Goal: Task Accomplishment & Management: Manage account settings

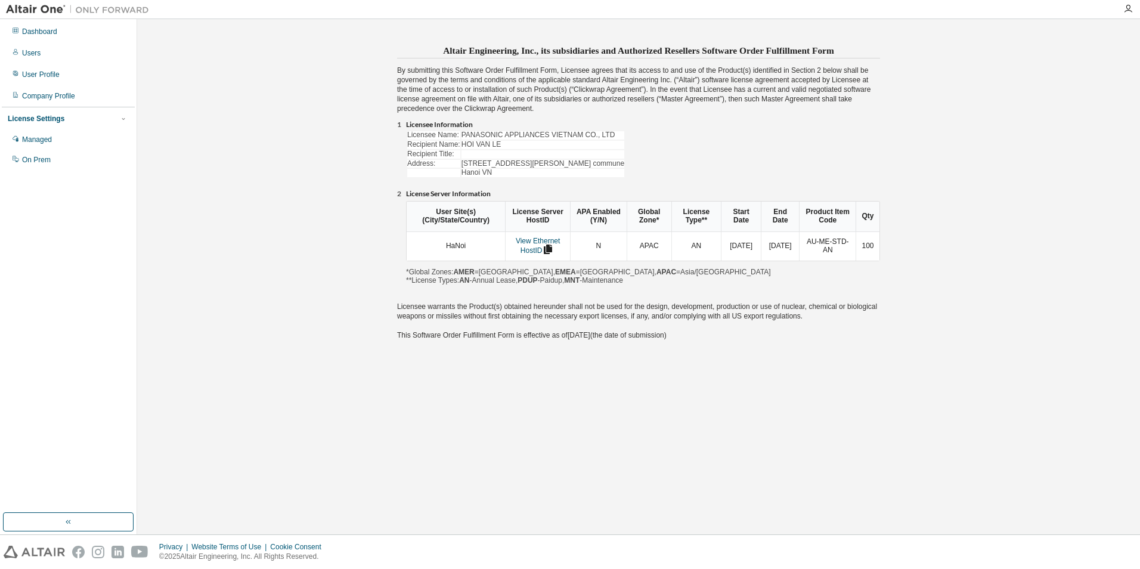
click at [901, 427] on div "Altair Engineering, Inc., its subsidiaries and Authorized Resellers Software Or…" at bounding box center [638, 276] width 991 height 503
click at [645, 429] on div "Altair Engineering, Inc., its subsidiaries and Authorized Resellers Software Or…" at bounding box center [638, 276] width 991 height 503
click at [623, 276] on div "User Site(s) (City/State/Country) License Server HostID APA Enabled (Y/N) Globa…" at bounding box center [643, 243] width 474 height 84
click at [549, 249] on icon at bounding box center [547, 251] width 11 height 10
click at [843, 359] on div "Altair Engineering, Inc., its subsidiaries and Authorized Resellers Software Or…" at bounding box center [638, 276] width 991 height 503
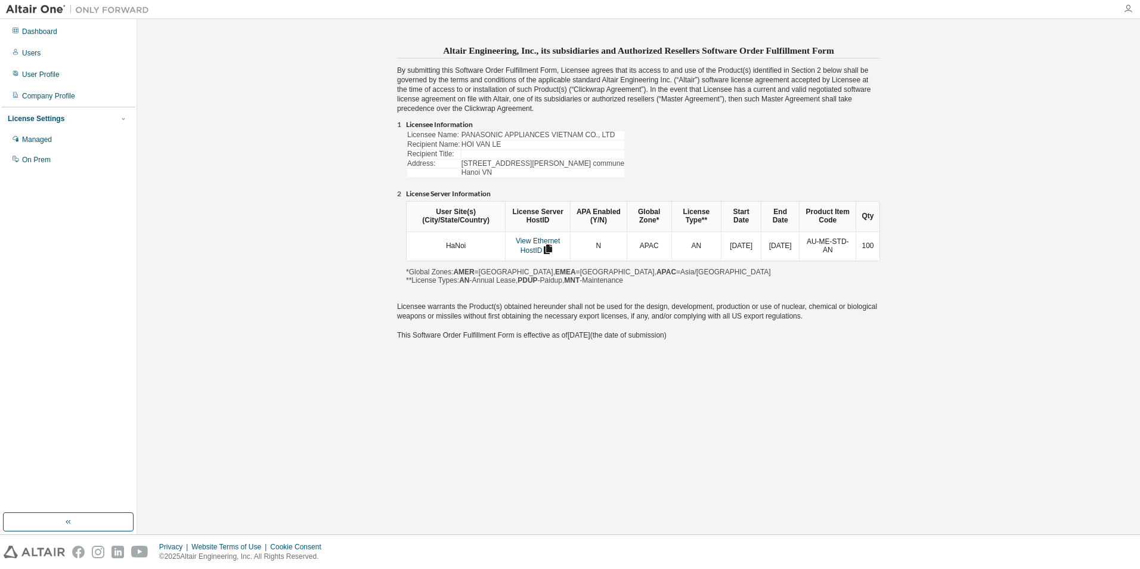
click at [1130, 8] on icon "button" at bounding box center [1128, 9] width 10 height 10
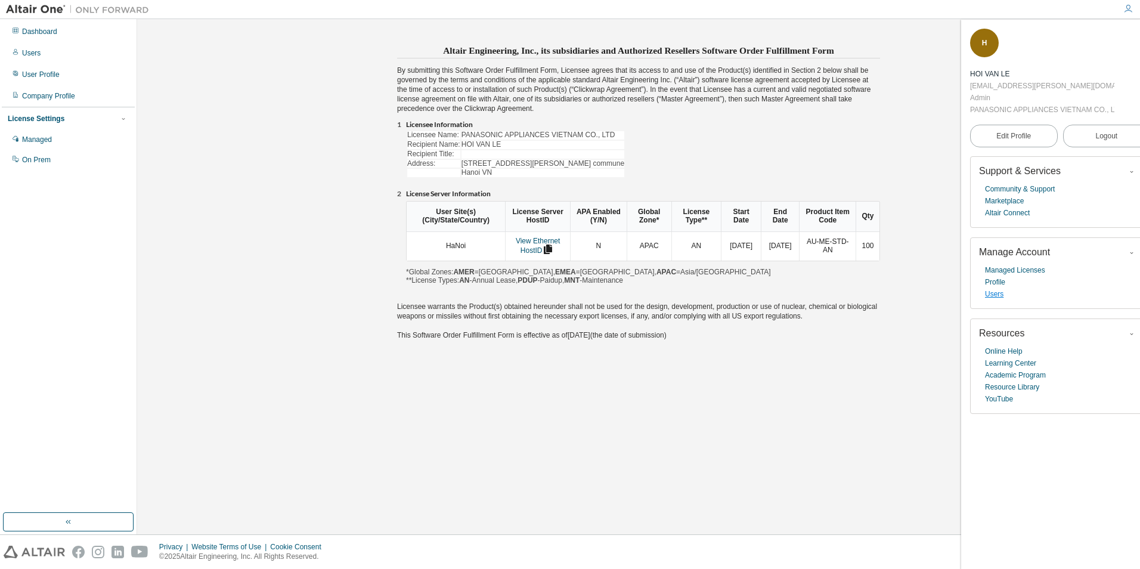
click at [997, 297] on link "Users" at bounding box center [994, 294] width 18 height 12
click at [1024, 274] on link "Managed Licenses" at bounding box center [1015, 270] width 60 height 12
click at [747, 430] on div "Altair Engineering, Inc., its subsidiaries and Authorized Resellers Software Or…" at bounding box center [638, 276] width 991 height 503
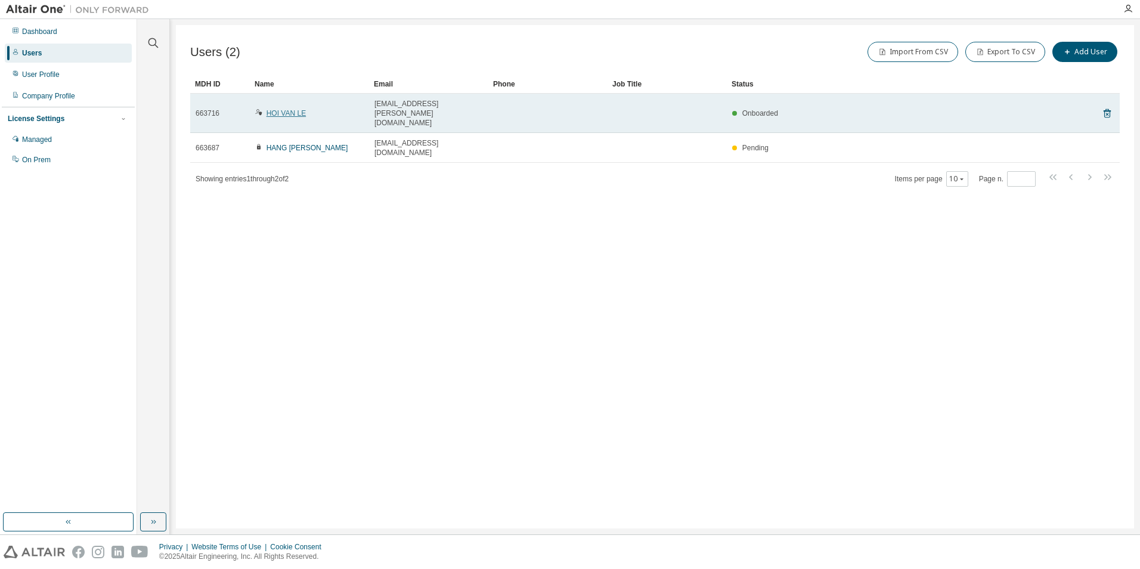
click at [300, 109] on link "HOI VAN LE" at bounding box center [285, 113] width 39 height 8
